Goal: Task Accomplishment & Management: Complete application form

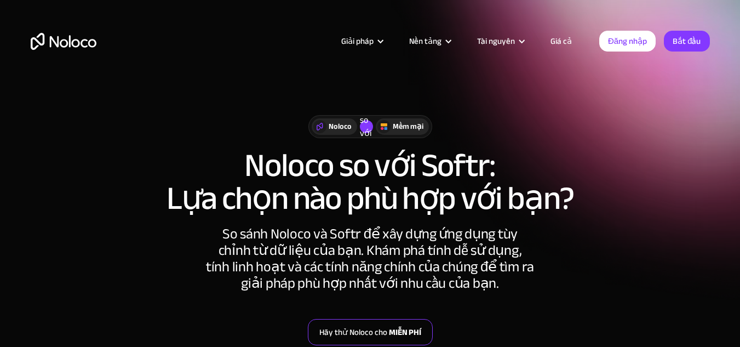
click at [401, 340] on link "Hãy thử Noloco cho MIỄN PHÍ" at bounding box center [370, 332] width 125 height 26
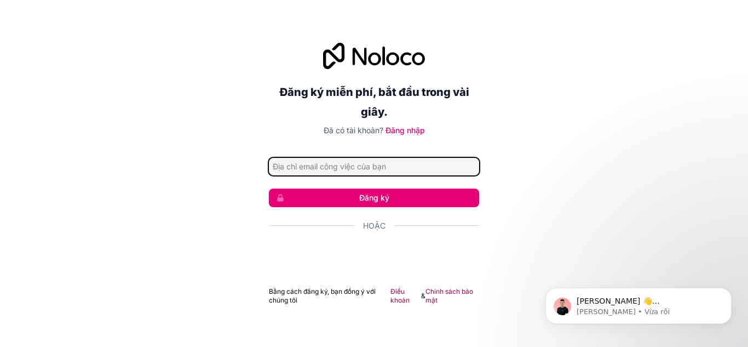
click at [418, 158] on input "Địa chỉ email" at bounding box center [374, 167] width 210 height 18
type input "tieubang01206@gmail.com"
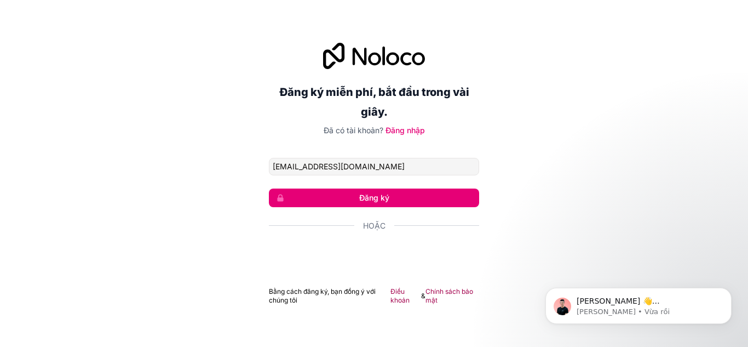
click at [378, 196] on font "Đăng ký" at bounding box center [374, 197] width 30 height 9
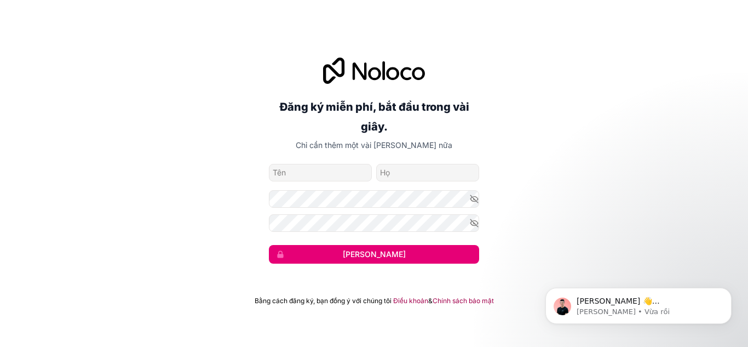
click at [331, 171] on input "tên riêng" at bounding box center [320, 173] width 103 height 18
type input "Băng"
click at [406, 167] on input "họ" at bounding box center [427, 173] width 103 height 18
type input "Tiểu"
click at [365, 259] on button "Kế tiếp" at bounding box center [374, 254] width 210 height 19
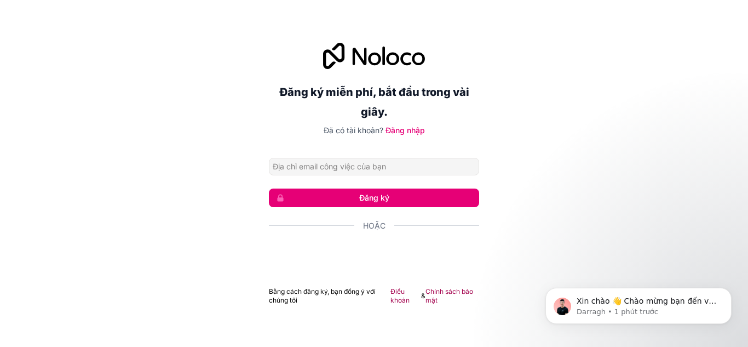
click at [553, 131] on div "Đăng ký miễn phí, bắt đầu trong vài giây. Đã có tài khoản? Đăng nhập Đăng ký Ho…" at bounding box center [374, 173] width 748 height 292
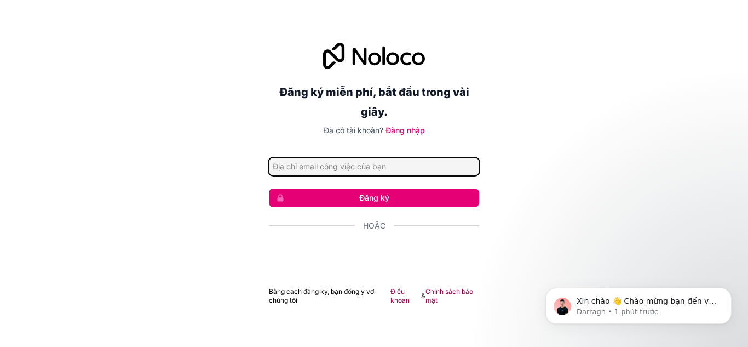
click at [390, 174] on input "Địa chỉ email" at bounding box center [374, 167] width 210 height 18
type input "[EMAIL_ADDRESS][DOMAIN_NAME]"
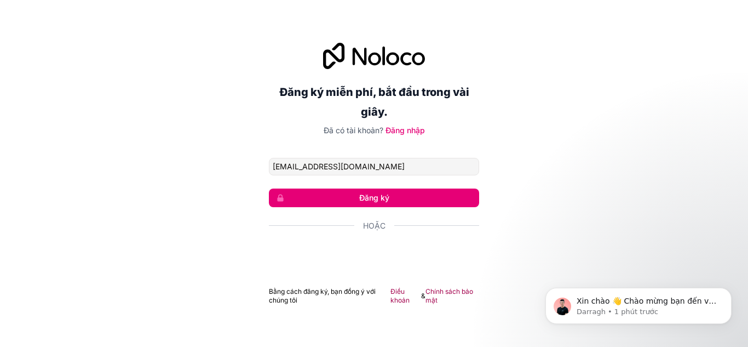
click at [374, 195] on font "Đăng ký" at bounding box center [374, 197] width 30 height 9
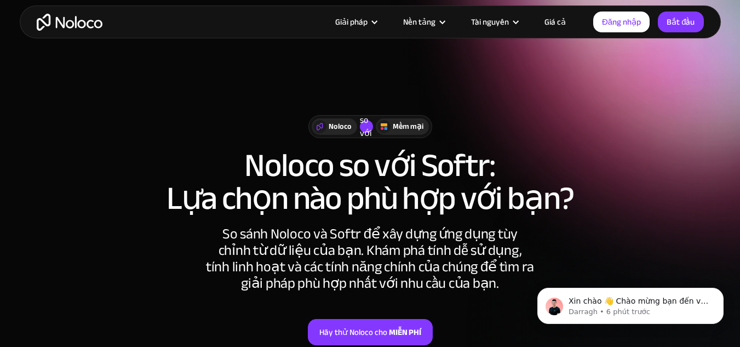
scroll to position [42, 0]
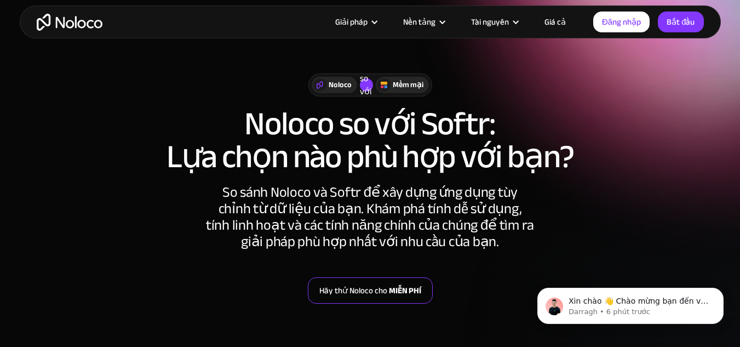
click at [395, 292] on font "MIỄN PHÍ" at bounding box center [405, 289] width 32 height 15
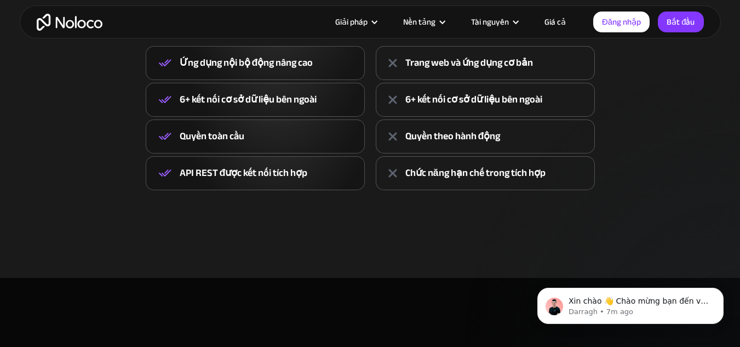
scroll to position [545, 0]
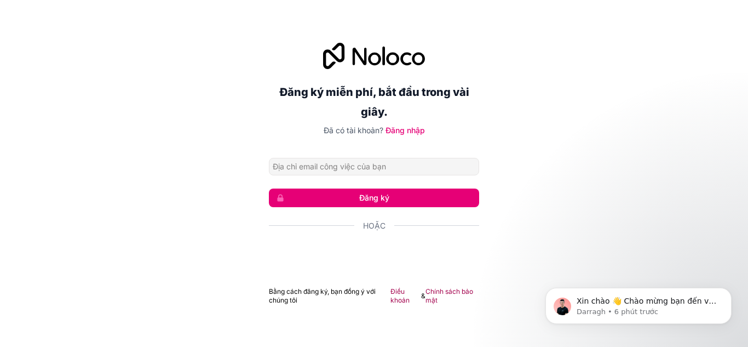
type input "tieubang01206@gmail.com"
drag, startPoint x: 401, startPoint y: 137, endPoint x: 401, endPoint y: 131, distance: 6.6
click at [401, 131] on div "Đăng ký miễn phí, bắt đầu trong vài giây. Đã có tài khoản? Đăng nhập tieubang01…" at bounding box center [374, 174] width 210 height 262
click at [401, 131] on font "Đăng nhập" at bounding box center [404, 129] width 39 height 9
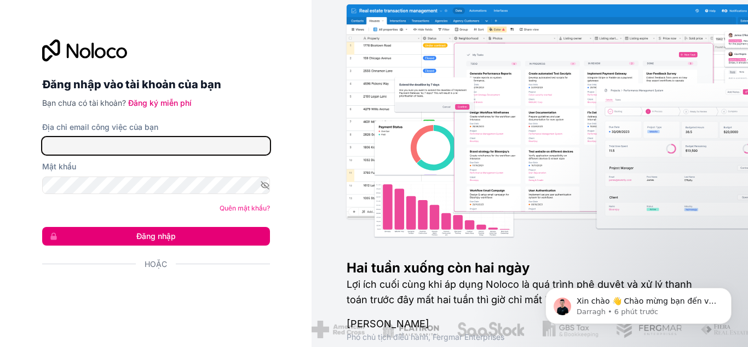
type input "[EMAIL_ADDRESS][DOMAIN_NAME]"
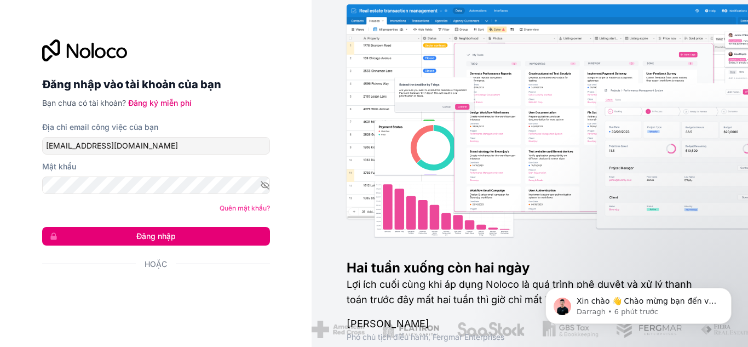
click at [161, 238] on font "Đăng nhập" at bounding box center [155, 235] width 39 height 9
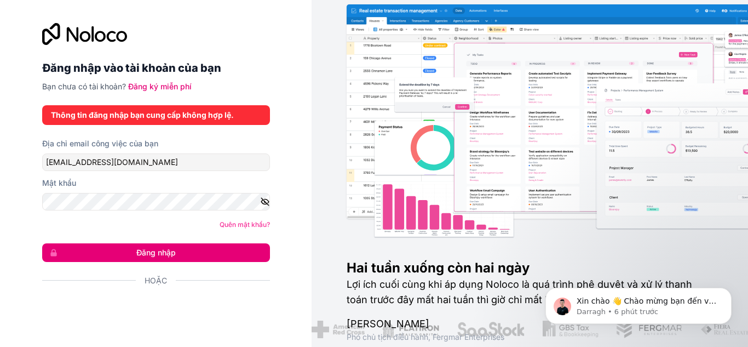
click at [262, 202] on icon "button" at bounding box center [265, 202] width 10 height 10
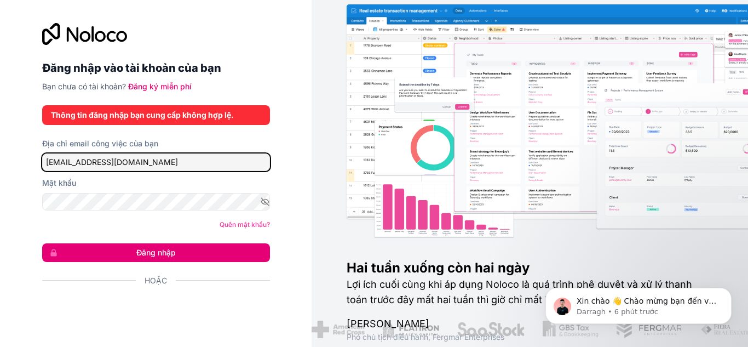
click at [155, 160] on input "[EMAIL_ADDRESS][DOMAIN_NAME]" at bounding box center [156, 162] width 228 height 18
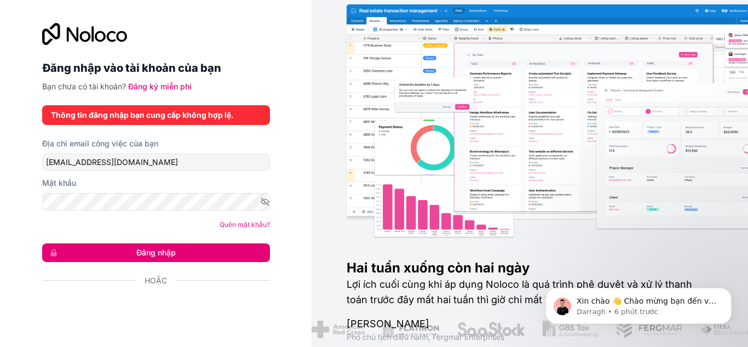
click at [153, 249] on font "Đăng nhập" at bounding box center [155, 251] width 39 height 9
click at [146, 73] on font "Đăng nhập vào tài khoản của bạn" at bounding box center [131, 67] width 179 height 13
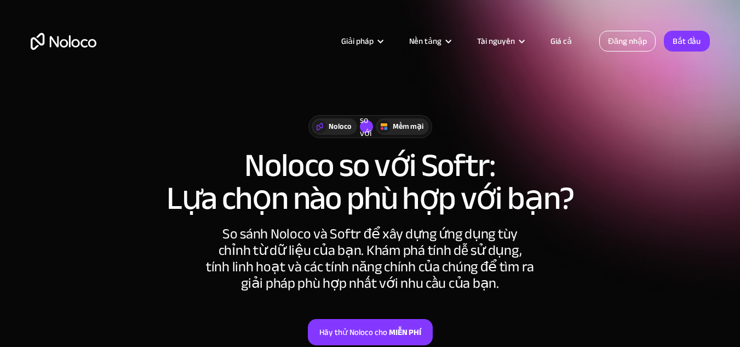
click at [638, 45] on font "Đăng nhập" at bounding box center [627, 40] width 39 height 15
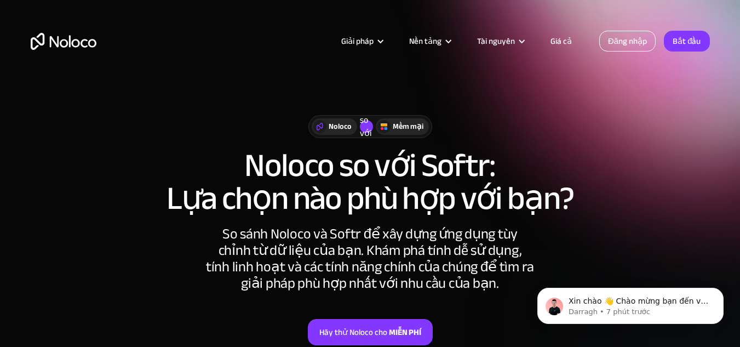
click at [638, 39] on font "Đăng nhập" at bounding box center [627, 40] width 39 height 15
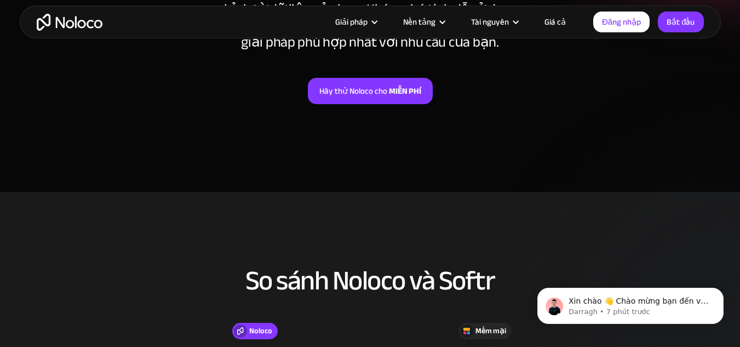
scroll to position [397, 0]
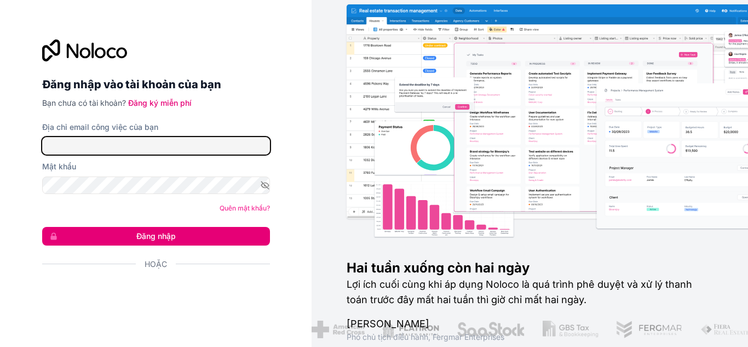
type input "[EMAIL_ADDRESS][DOMAIN_NAME]"
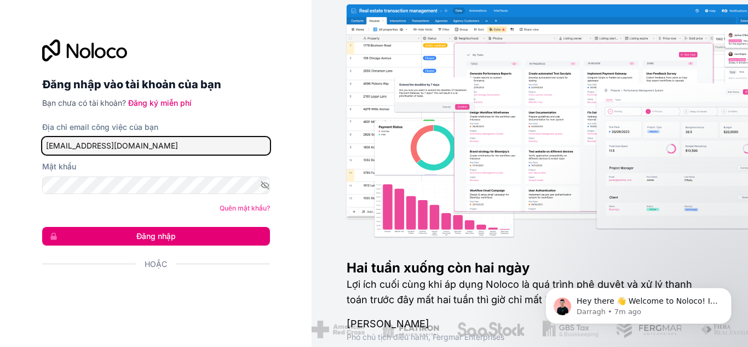
drag, startPoint x: 147, startPoint y: 138, endPoint x: 142, endPoint y: 243, distance: 105.2
click at [142, 243] on form "Địa chỉ email công việc của bạn [EMAIL_ADDRESS][DOMAIN_NAME] Mật khẩu Quên mật …" at bounding box center [156, 215] width 228 height 186
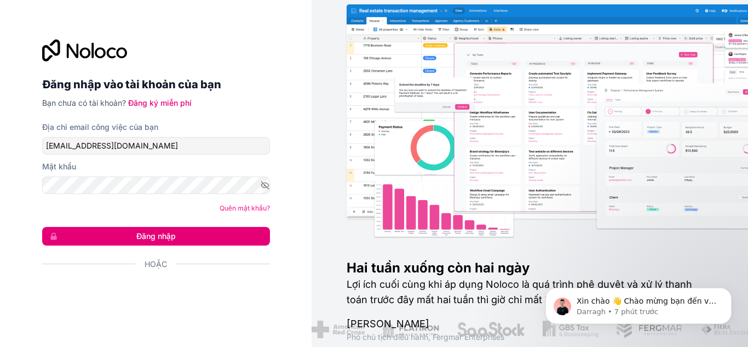
click at [142, 243] on button "Đăng nhập" at bounding box center [156, 236] width 228 height 19
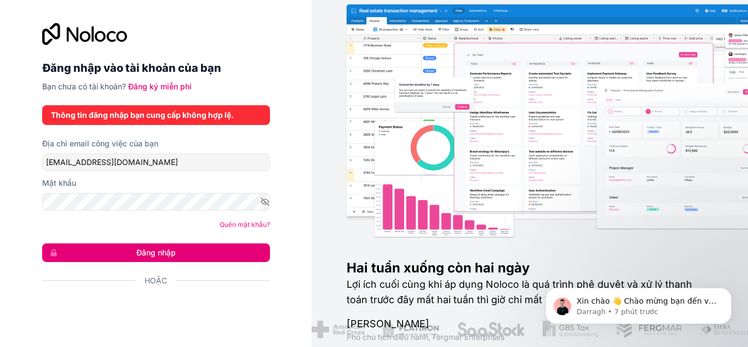
click at [142, 111] on font "Thông tin đăng nhập bạn cung cấp không hợp lệ." at bounding box center [142, 114] width 183 height 9
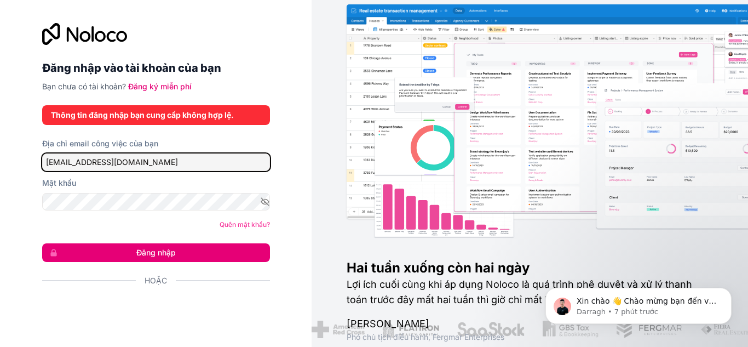
click at [136, 161] on input "[EMAIL_ADDRESS][DOMAIN_NAME]" at bounding box center [156, 162] width 228 height 18
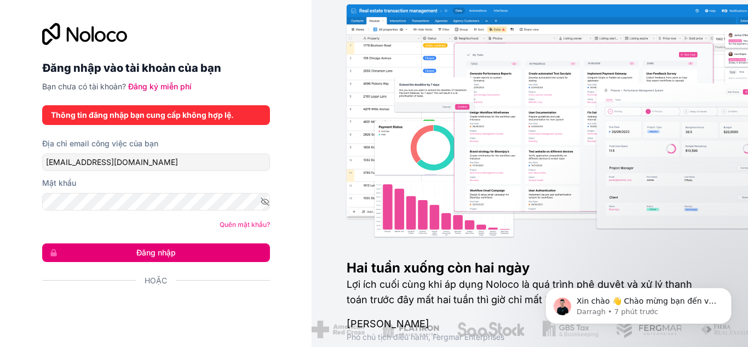
click at [139, 249] on font "Đăng nhập" at bounding box center [155, 251] width 39 height 9
click at [176, 88] on font "Đăng ký miễn phí" at bounding box center [160, 86] width 64 height 9
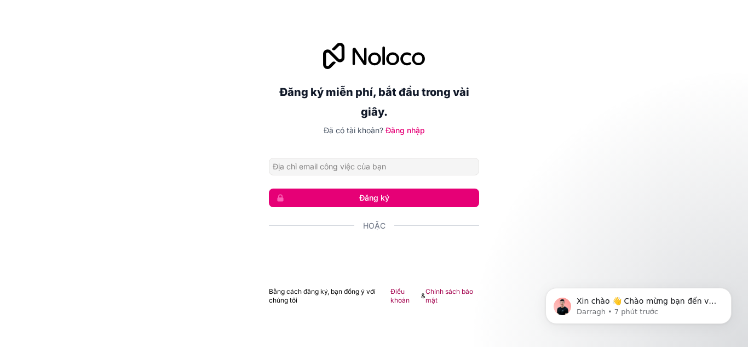
click at [362, 167] on input "Địa chỉ email" at bounding box center [374, 167] width 210 height 18
type input "tieubang01206@gmail.com"
click at [377, 203] on button "Đăng ký" at bounding box center [374, 197] width 210 height 19
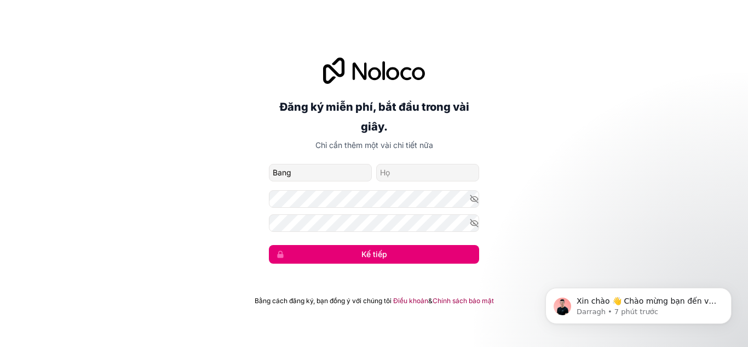
type input "Bang"
click at [402, 168] on input "họ" at bounding box center [427, 173] width 103 height 18
type input "Tieu"
click at [310, 258] on button "Kế tiếp" at bounding box center [374, 254] width 210 height 19
